Goal: Use online tool/utility: Utilize a website feature to perform a specific function

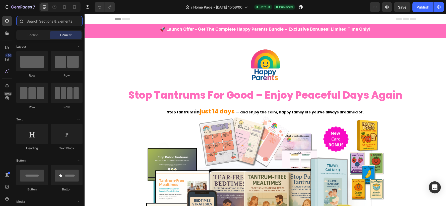
click at [39, 21] on input "text" at bounding box center [49, 21] width 66 height 10
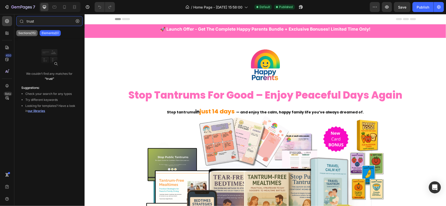
type input "trust"
click at [31, 34] on p "Sections(15)" at bounding box center [26, 33] width 17 height 4
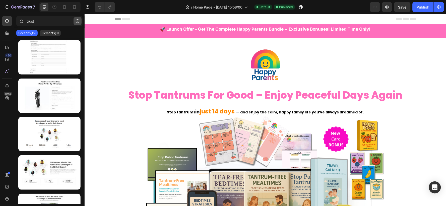
click at [76, 21] on icon "button" at bounding box center [78, 21] width 4 height 4
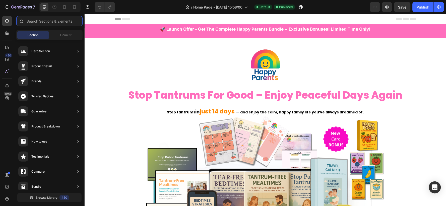
click at [61, 22] on input "text" at bounding box center [49, 21] width 66 height 10
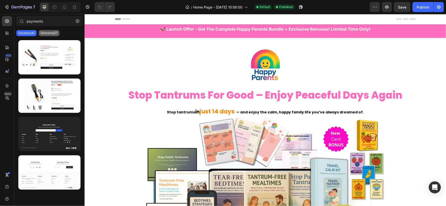
click at [51, 34] on p "Elements(7)" at bounding box center [49, 33] width 17 height 4
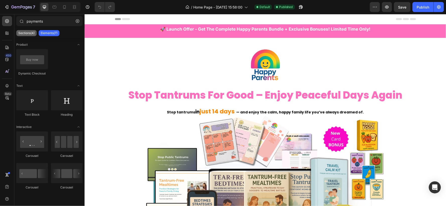
click at [24, 34] on p "Sections(4)" at bounding box center [26, 33] width 16 height 4
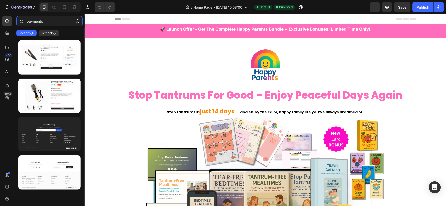
click at [60, 22] on input "payments" at bounding box center [49, 21] width 66 height 10
click at [53, 33] on p "Elements(7)" at bounding box center [49, 33] width 17 height 4
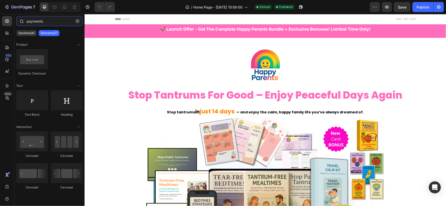
click at [52, 21] on input "payments" at bounding box center [49, 21] width 66 height 10
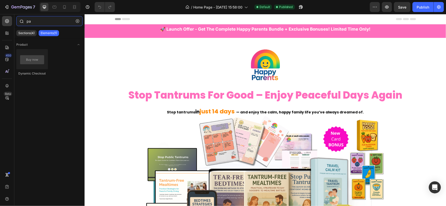
type input "p"
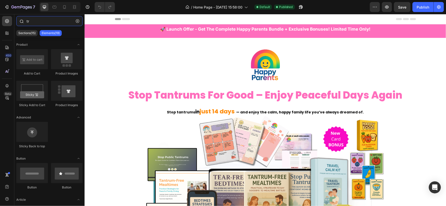
type input "t"
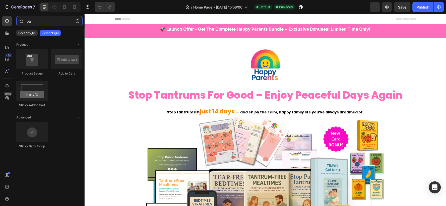
type input "b"
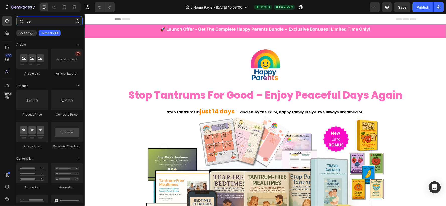
type input "c"
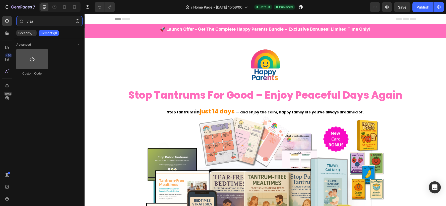
type input "visa"
click at [41, 64] on div at bounding box center [32, 59] width 32 height 20
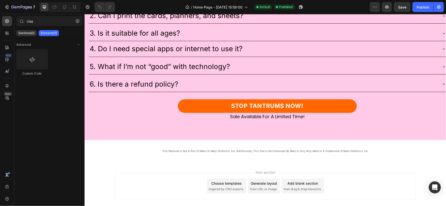
scroll to position [2669, 0]
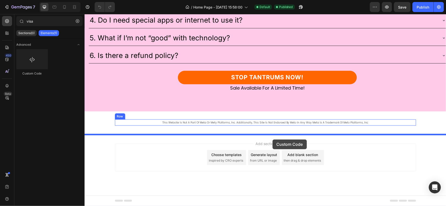
drag, startPoint x: 121, startPoint y: 76, endPoint x: 272, endPoint y: 139, distance: 163.5
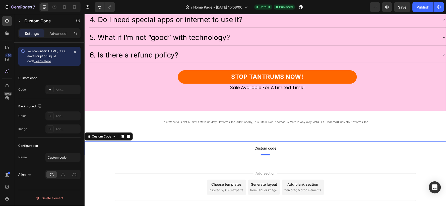
click at [217, 145] on p "Custom code" at bounding box center [264, 148] width 361 height 14
click at [56, 36] on div "Advanced" at bounding box center [57, 33] width 25 height 8
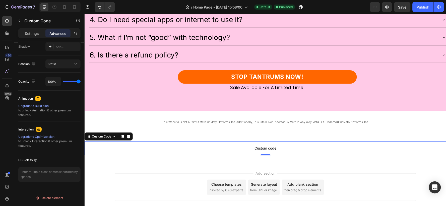
scroll to position [0, 0]
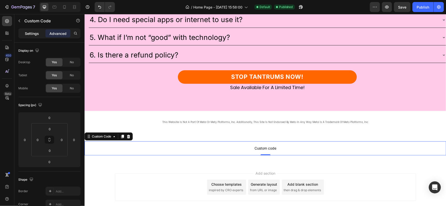
click at [36, 33] on p "Settings" at bounding box center [32, 33] width 14 height 5
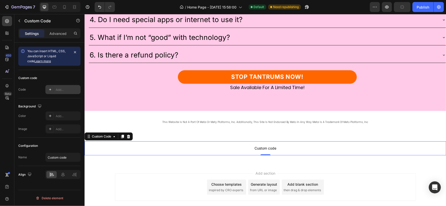
click at [61, 92] on div "Add..." at bounding box center [68, 90] width 24 height 5
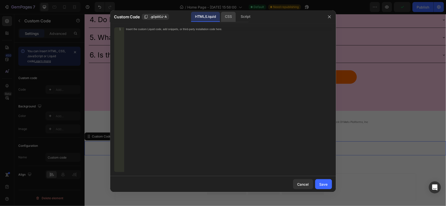
click at [237, 18] on div "CSS" at bounding box center [246, 17] width 18 height 10
click at [243, 18] on div "Script" at bounding box center [246, 17] width 18 height 10
click at [221, 18] on div "HTML/Liquid" at bounding box center [228, 17] width 15 height 10
click at [327, 16] on button "button" at bounding box center [329, 17] width 8 height 8
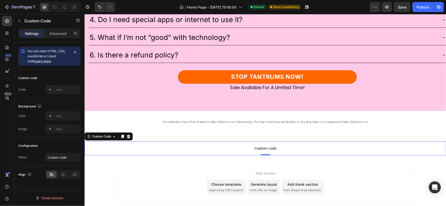
click at [306, 148] on span "Custom code" at bounding box center [264, 148] width 361 height 6
click at [131, 137] on div at bounding box center [128, 136] width 6 height 6
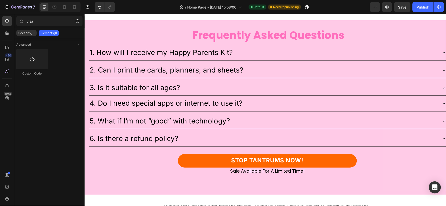
scroll to position [2700, 0]
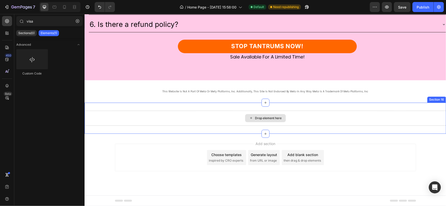
click at [320, 116] on div "Drop element here" at bounding box center [264, 117] width 361 height 15
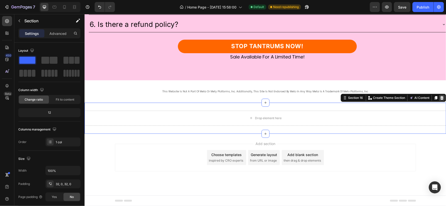
click at [439, 98] on icon at bounding box center [441, 98] width 4 height 4
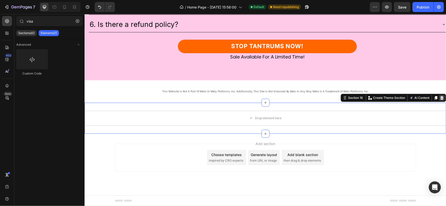
scroll to position [2669, 0]
